Goal: Task Accomplishment & Management: Manage account settings

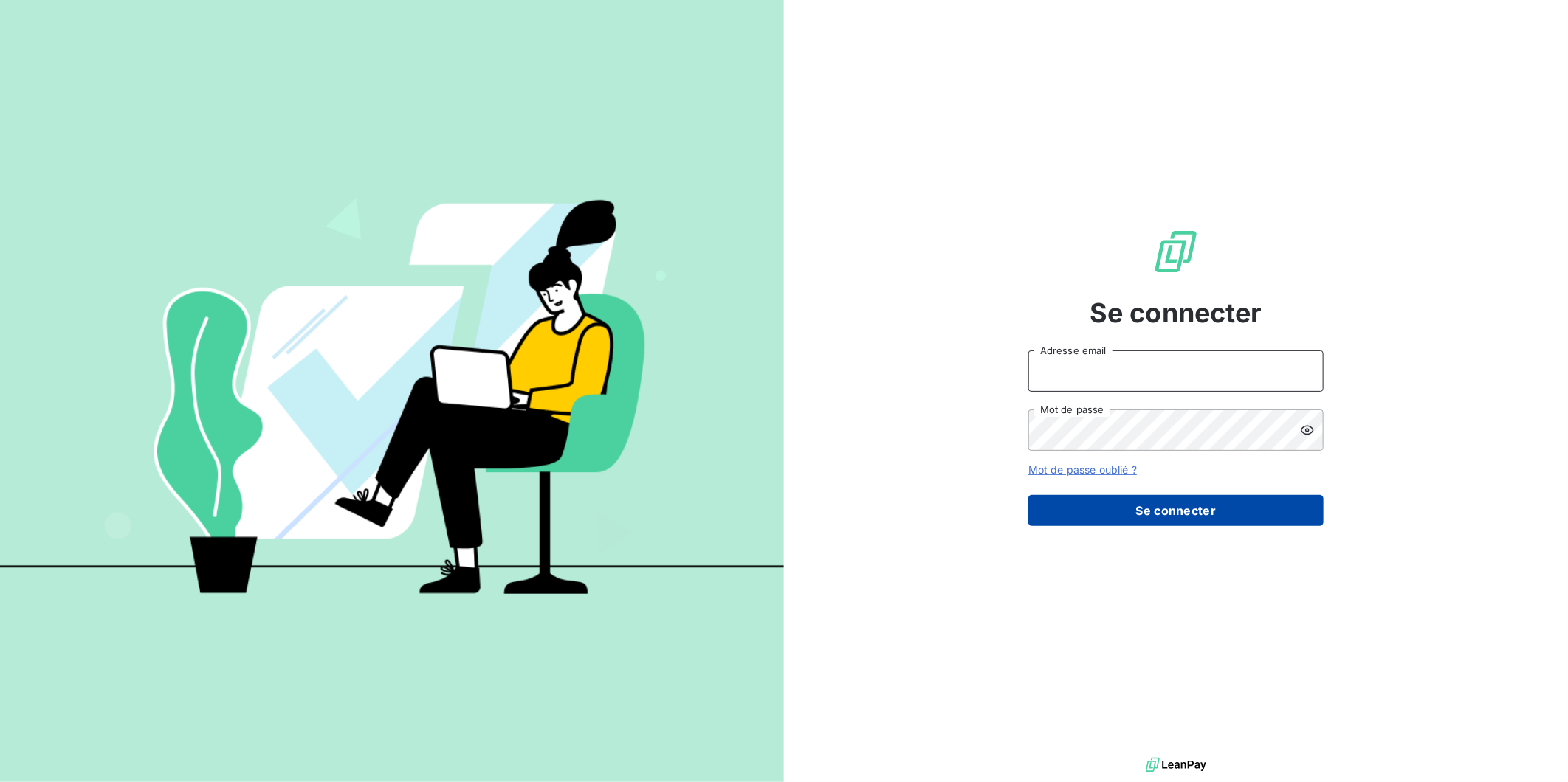
type input "[EMAIL_ADDRESS][DOMAIN_NAME]"
click at [1149, 515] on button "Se connecter" at bounding box center [1176, 511] width 296 height 31
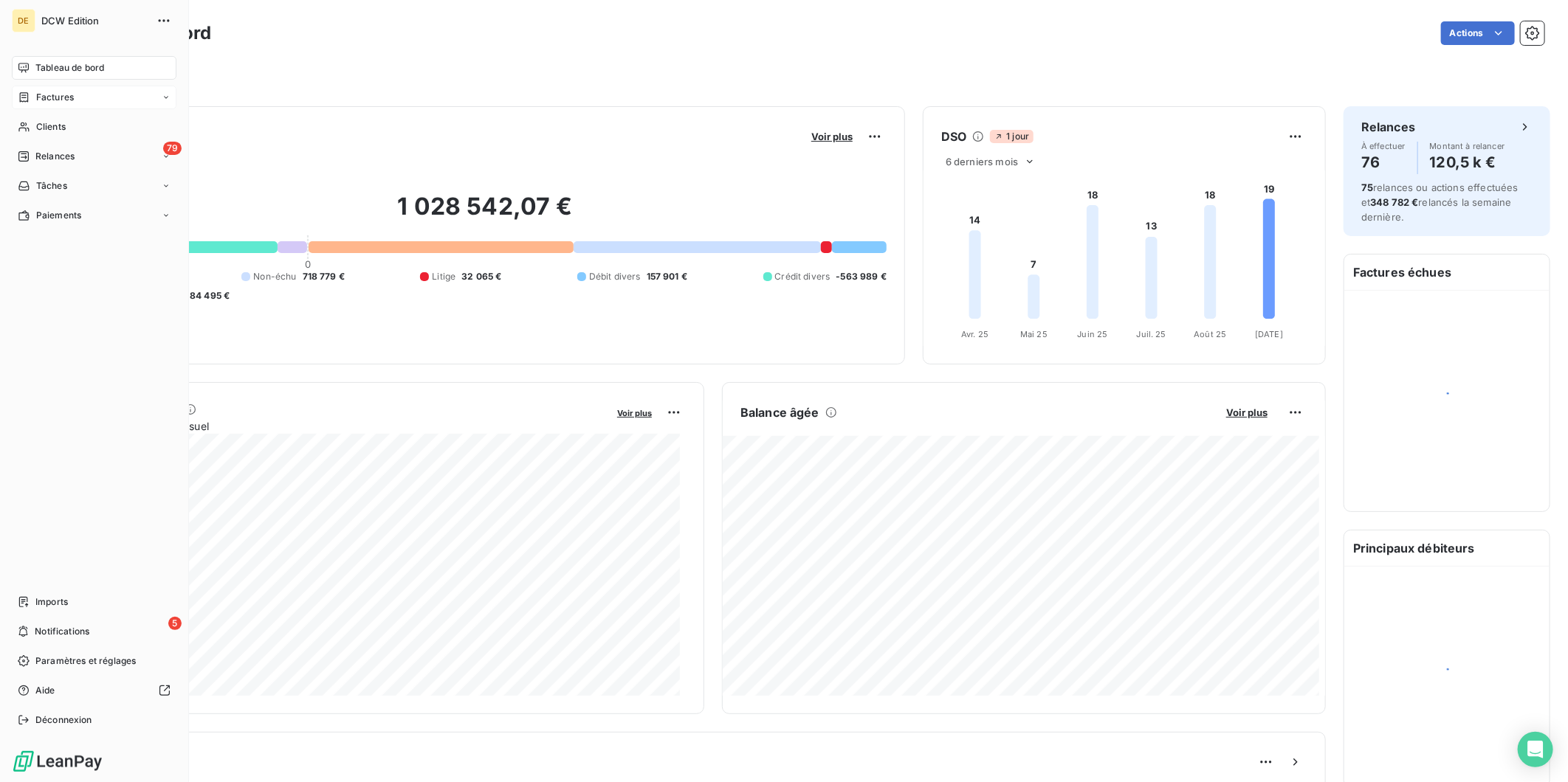
click at [53, 96] on span "Factures" at bounding box center [55, 97] width 38 height 13
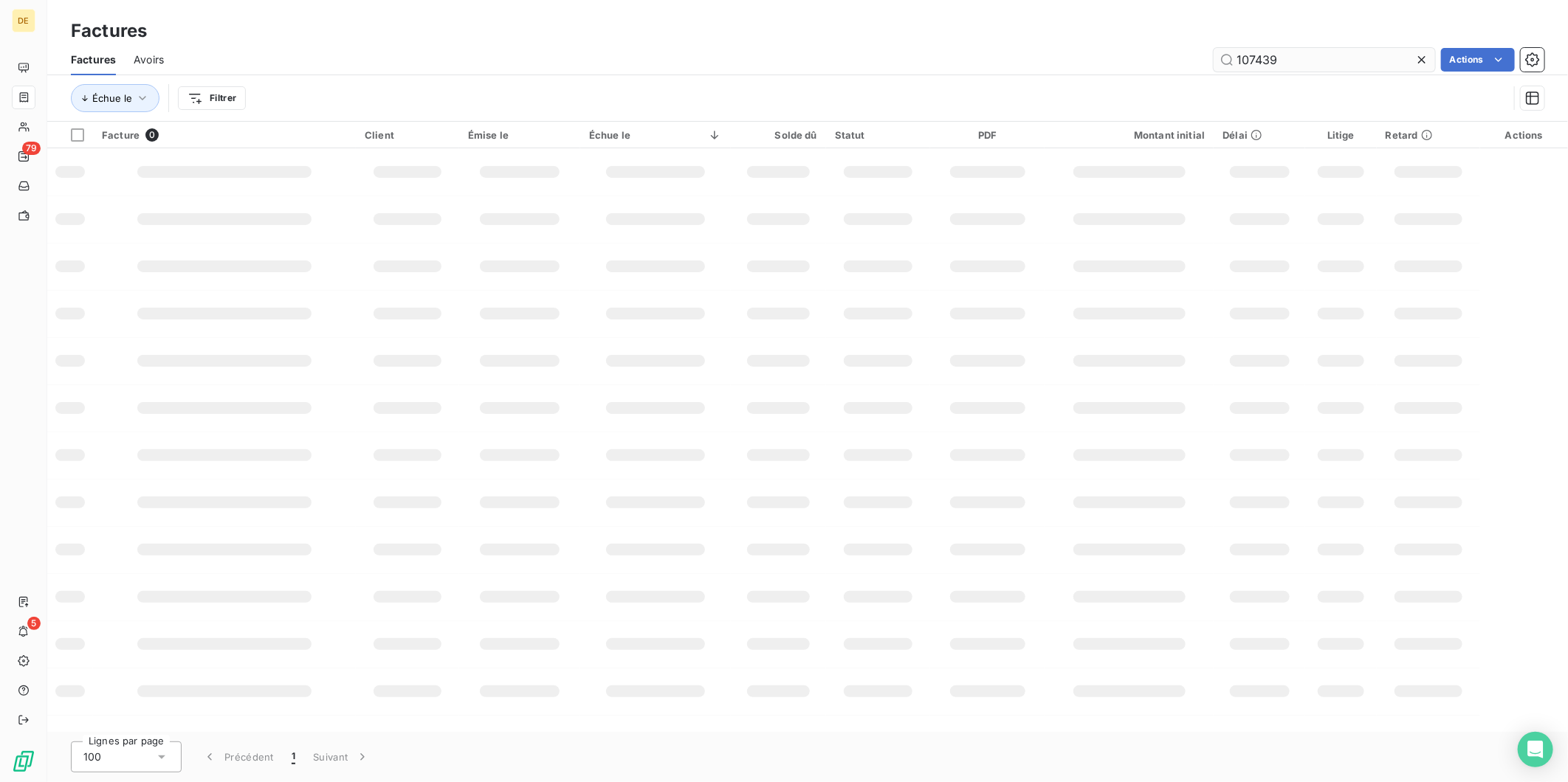
click at [1289, 63] on input "107439" at bounding box center [1324, 60] width 221 height 23
type input "1"
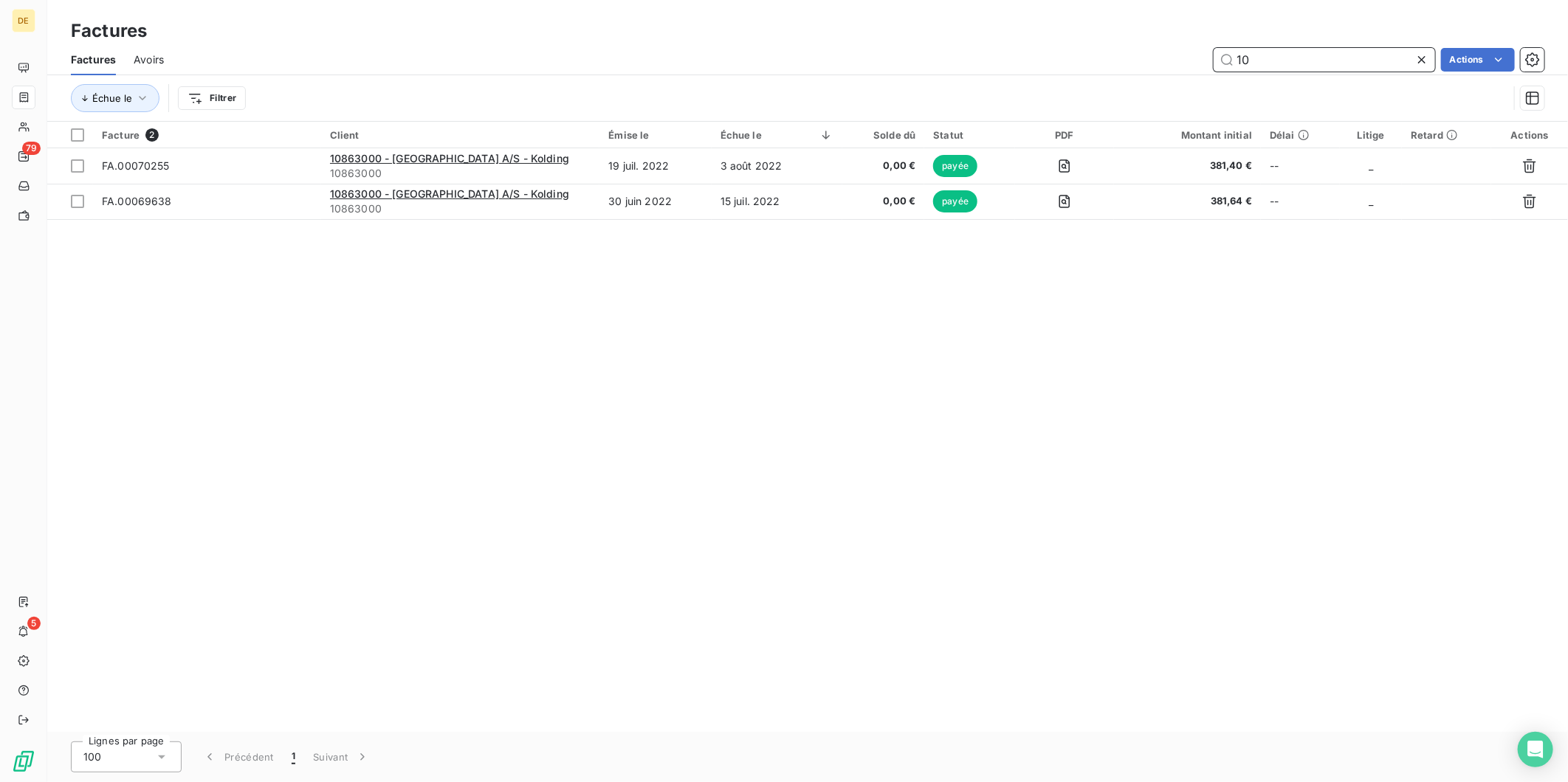
type input "1"
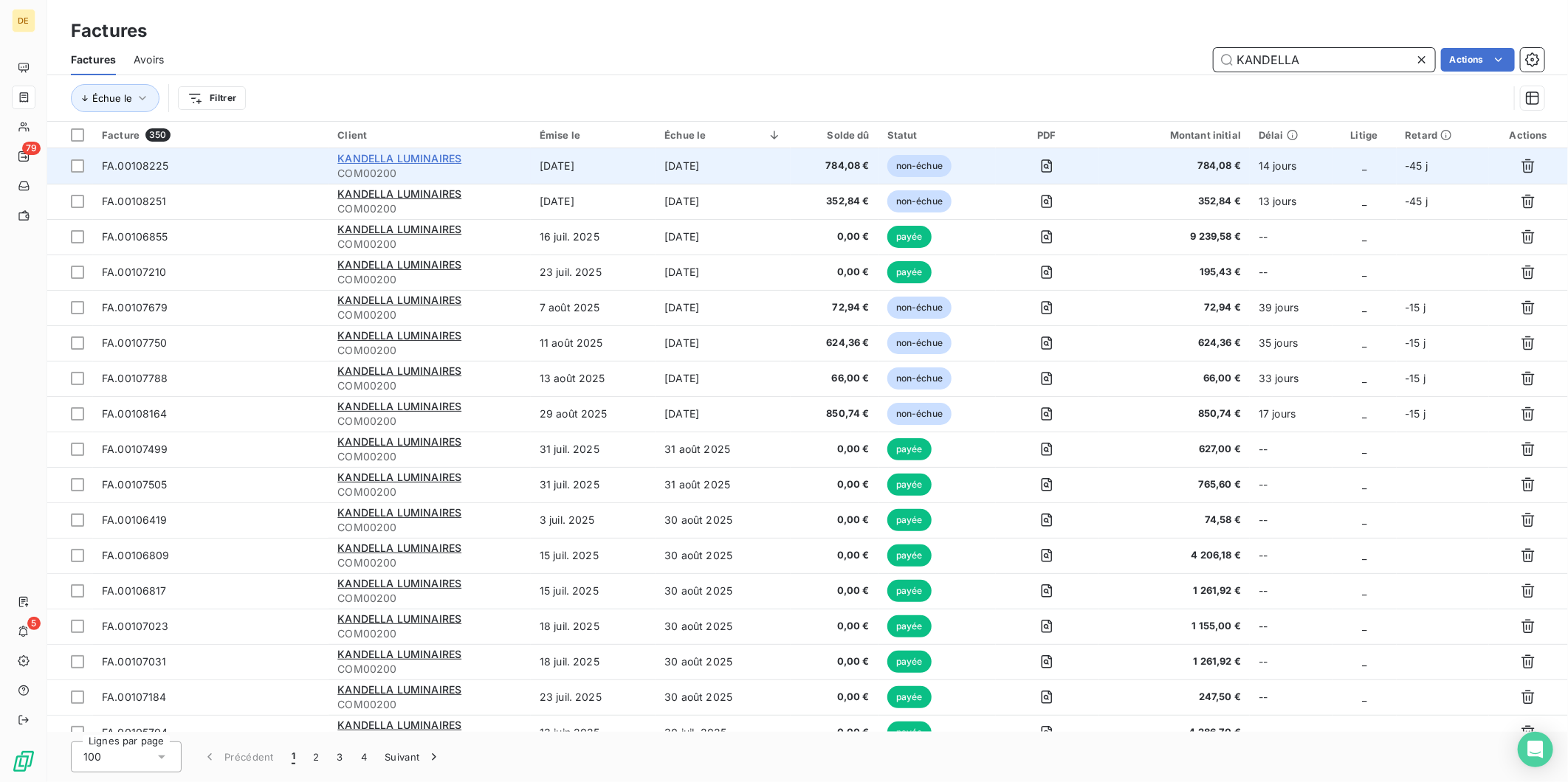
type input "KANDELLA"
click at [437, 161] on span "KANDELLA LUMINAIRES" at bounding box center [399, 158] width 124 height 12
